Goal: Information Seeking & Learning: Learn about a topic

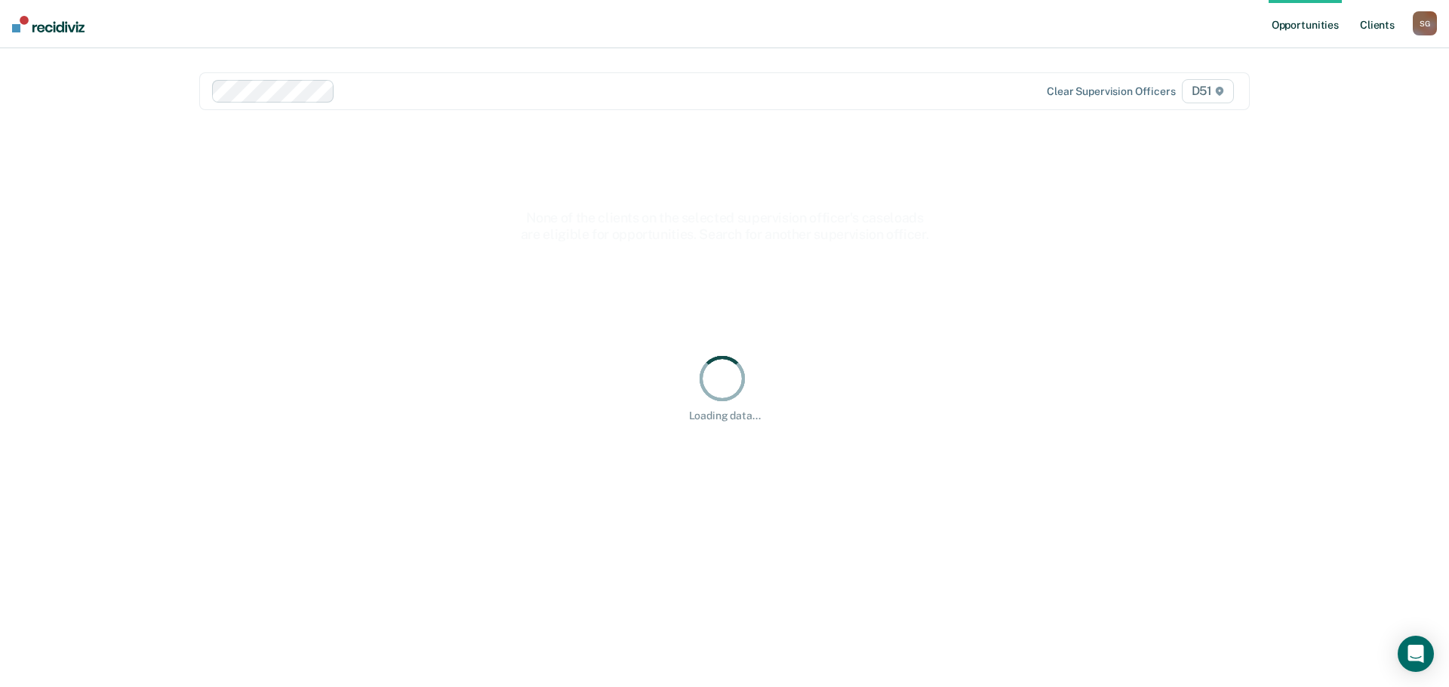
click at [1369, 14] on link "Client s" at bounding box center [1377, 24] width 41 height 48
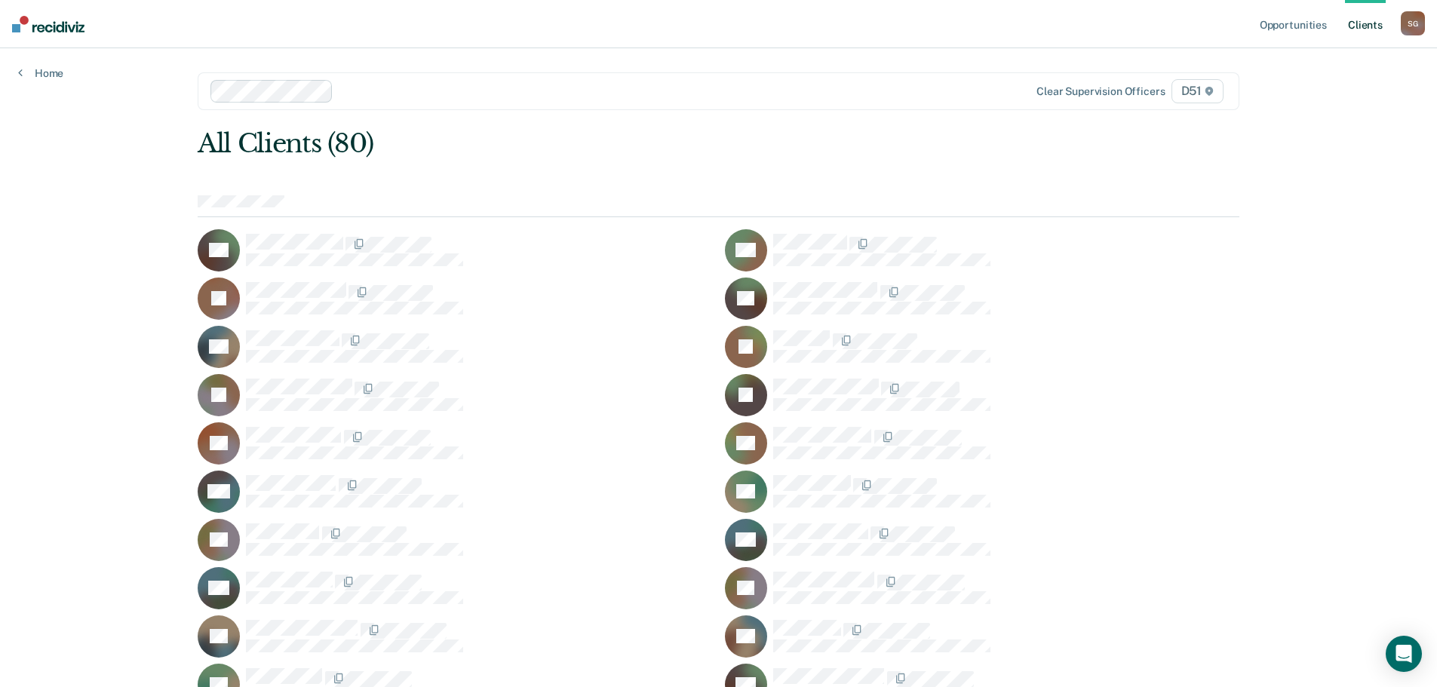
scroll to position [526, 0]
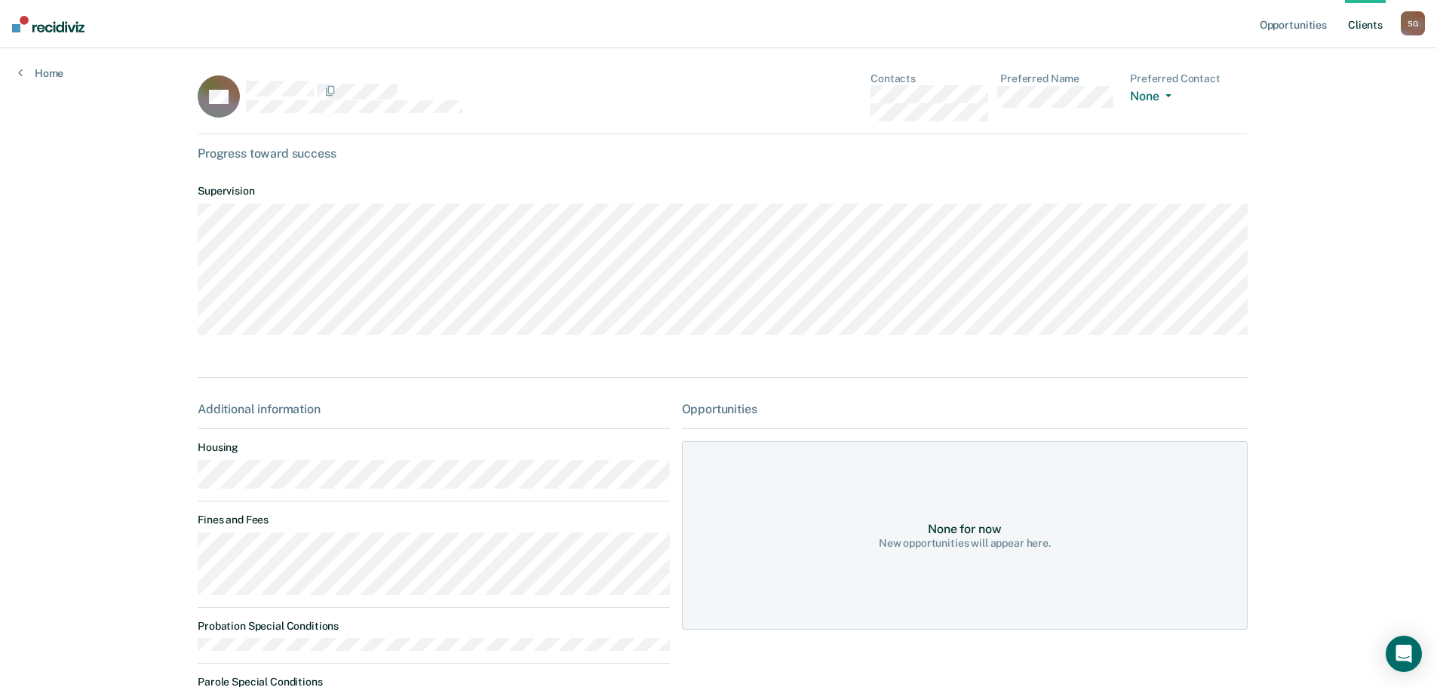
click at [180, 559] on main "PH Contacts Preferred Name Preferred Contact None Call Text Email None Progress…" at bounding box center [719, 473] width 1078 height 850
click at [180, 558] on main "PH Contacts Preferred Name Preferred Contact None Call Text Email None Progress…" at bounding box center [719, 473] width 1078 height 850
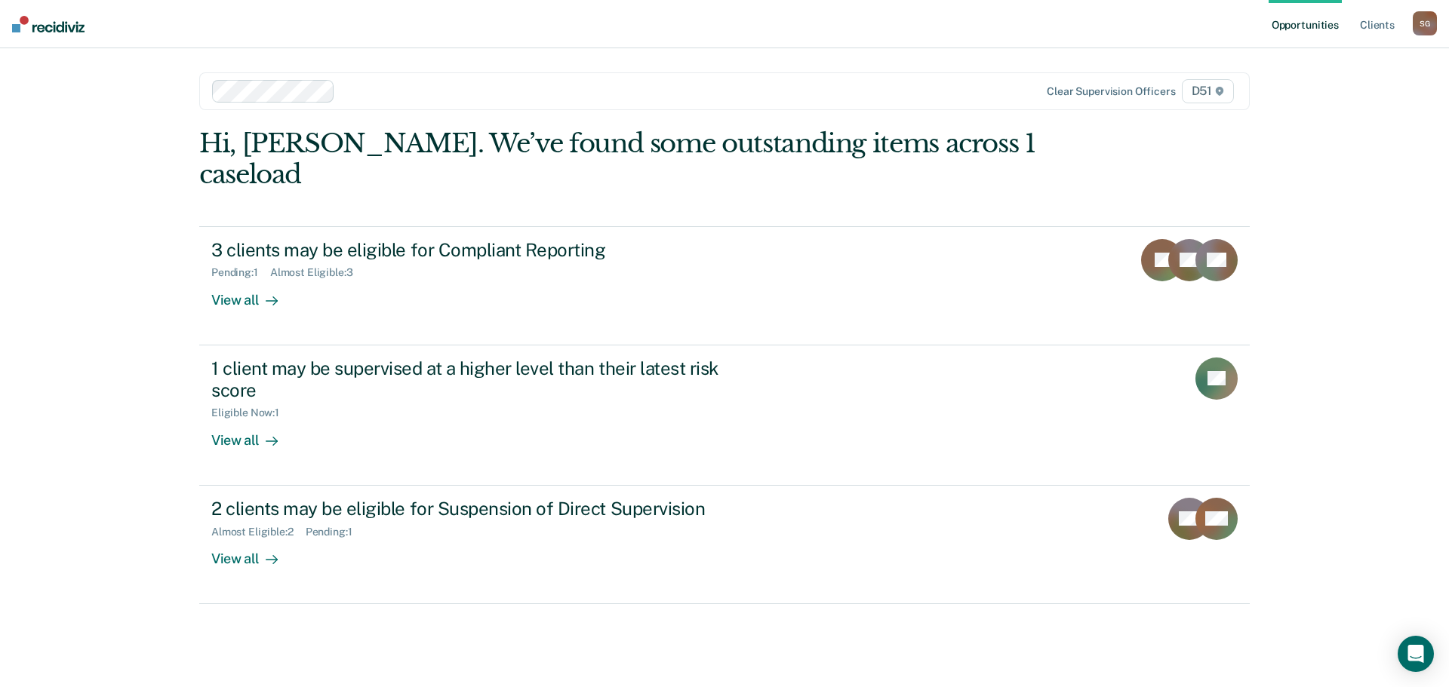
click at [1348, 26] on ul "Opportunities Client s" at bounding box center [1340, 24] width 144 height 48
drag, startPoint x: 1434, startPoint y: 23, endPoint x: 1424, endPoint y: 23, distance: 9.8
click at [1429, 23] on div "S G" at bounding box center [1425, 23] width 24 height 24
click at [1389, 26] on link "Client s" at bounding box center [1377, 24] width 41 height 48
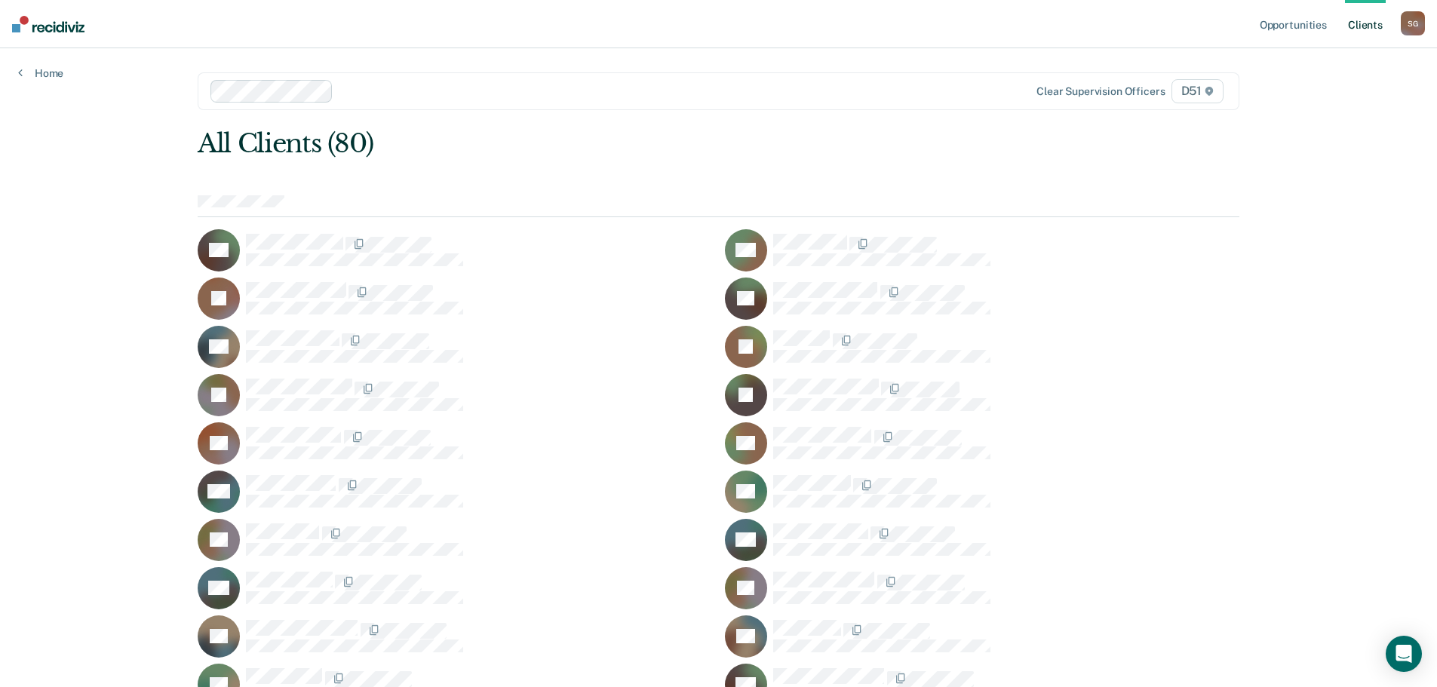
scroll to position [1347, 0]
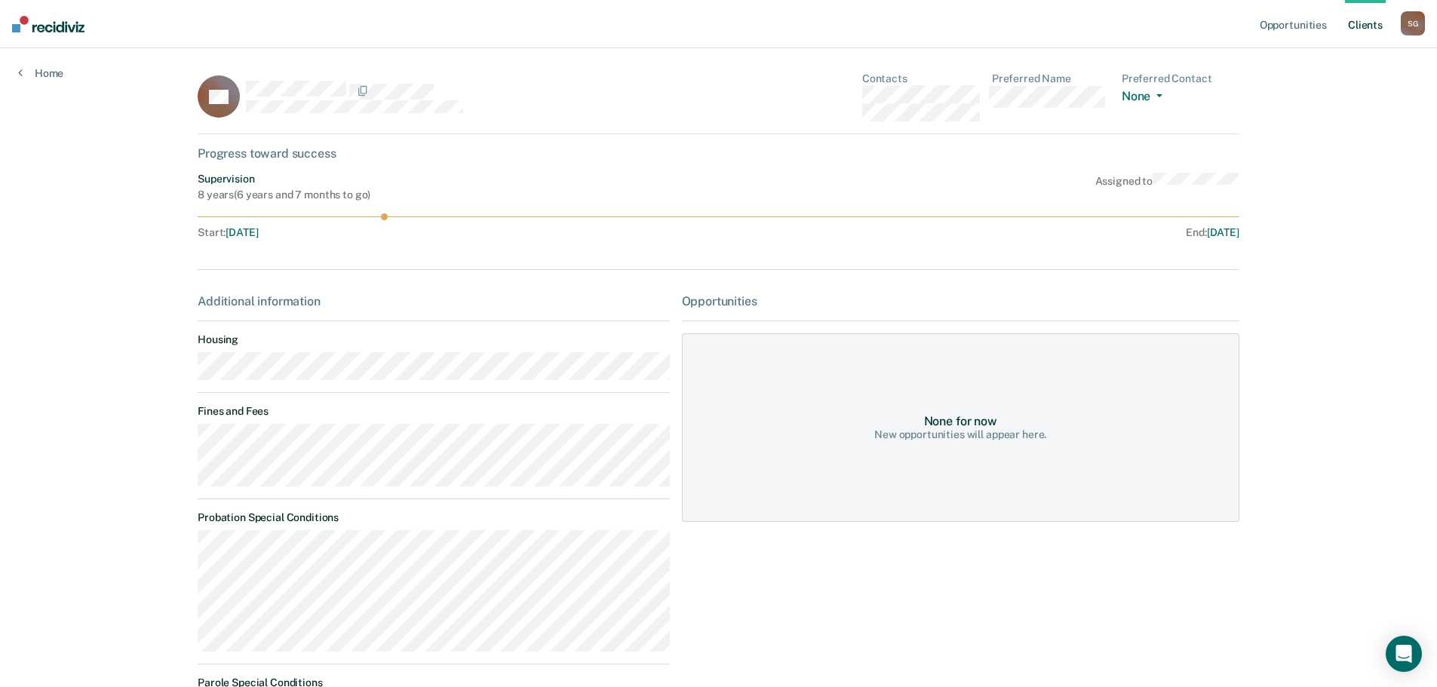
click at [150, 441] on div "Opportunities Client s [PERSON_NAME] S G Profile How it works Log Out Home DS C…" at bounding box center [718, 399] width 1437 height 799
click at [1366, 23] on link "Client s" at bounding box center [1365, 24] width 41 height 48
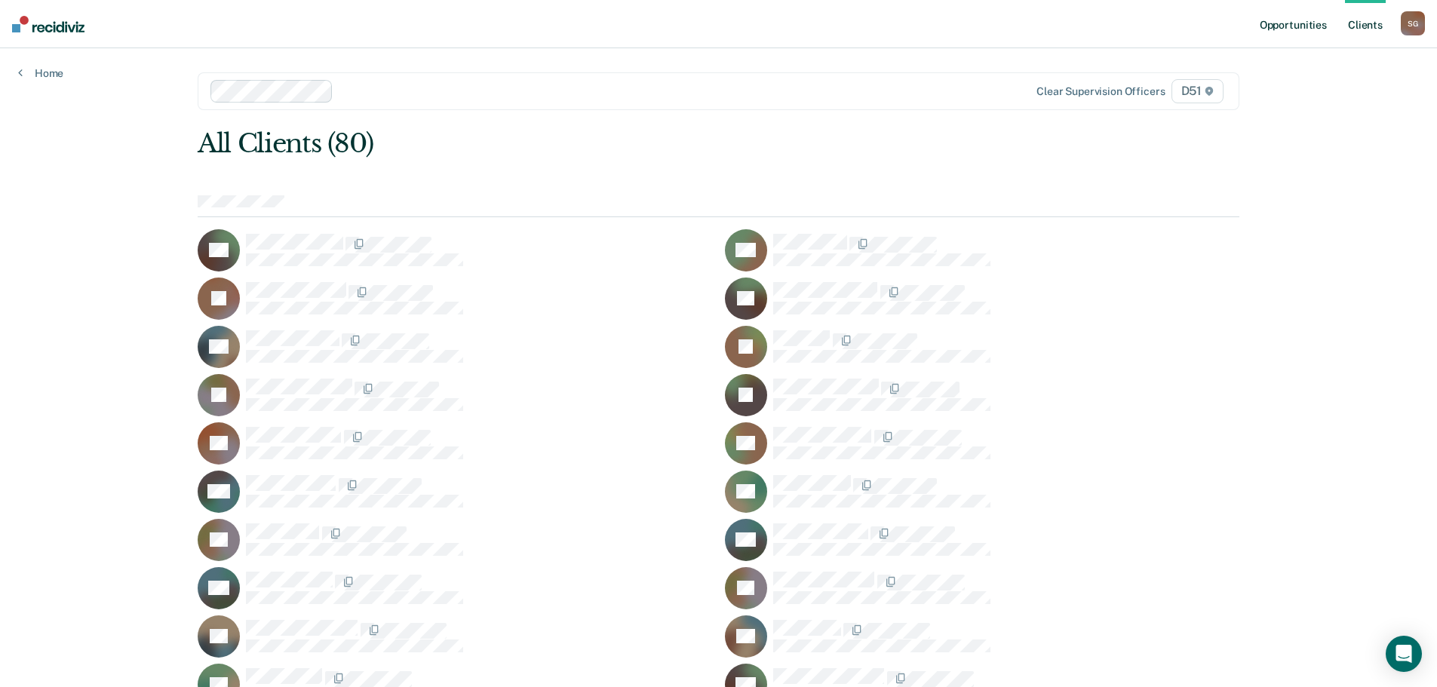
scroll to position [574, 0]
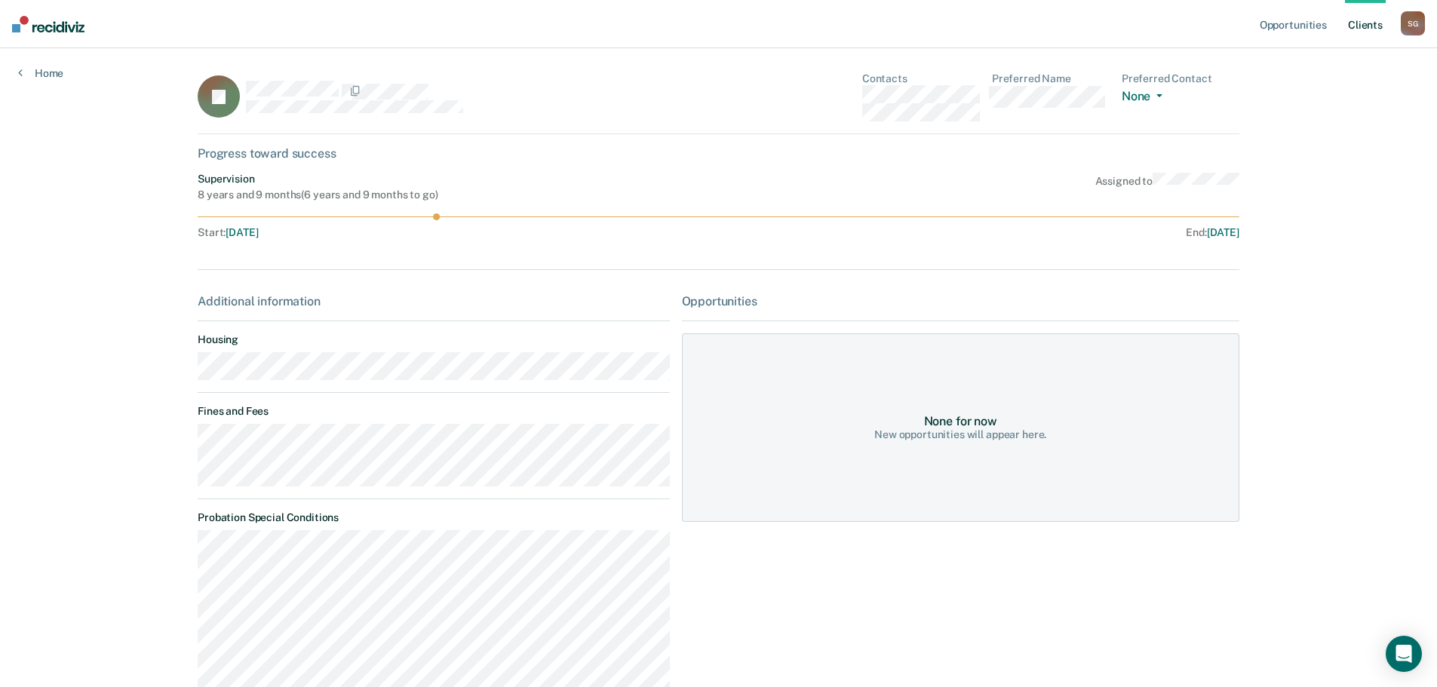
click at [180, 445] on main "SI Contacts Preferred Name Preferred Contact None Call Text Email None Progress…" at bounding box center [719, 503] width 1078 height 911
click at [1378, 32] on link "Client s" at bounding box center [1365, 24] width 41 height 48
click at [160, 447] on div "Opportunities Client s [PERSON_NAME] S G Profile How it works Log Out Home LD C…" at bounding box center [718, 371] width 1437 height 743
click at [1379, 17] on link "Client s" at bounding box center [1365, 24] width 41 height 48
click at [148, 442] on div "Opportunities Client s [PERSON_NAME] S G Profile How it works Log Out Home HD C…" at bounding box center [718, 482] width 1437 height 964
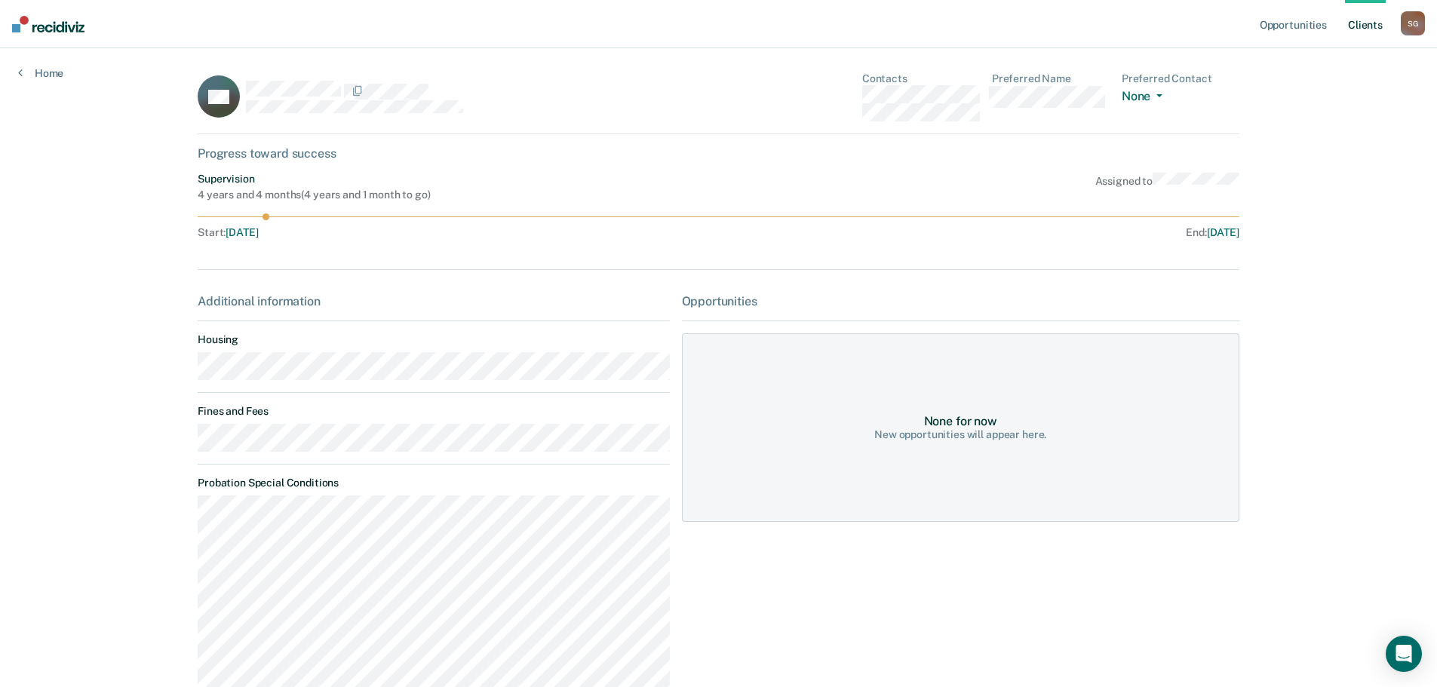
click at [1371, 28] on link "Client s" at bounding box center [1365, 24] width 41 height 48
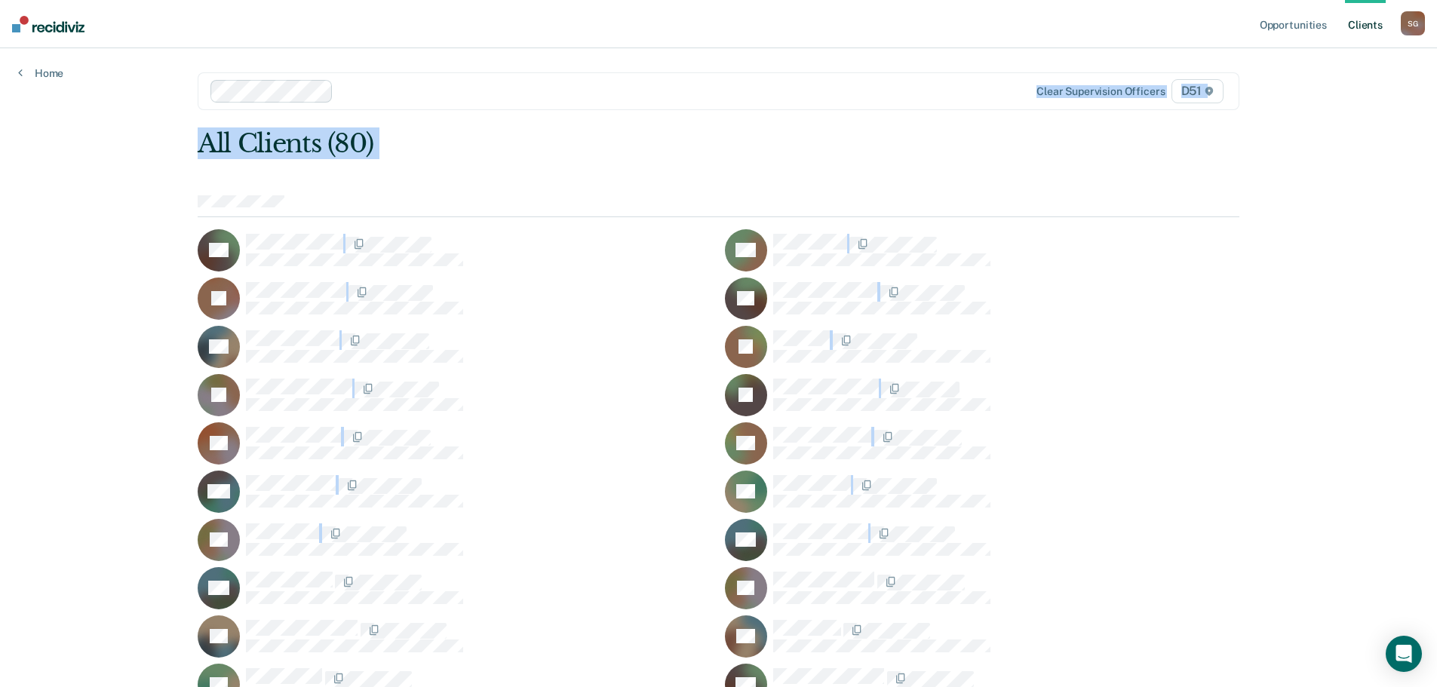
drag, startPoint x: 2, startPoint y: 106, endPoint x: 141, endPoint y: 607, distance: 520.6
